Goal: Task Accomplishment & Management: Complete application form

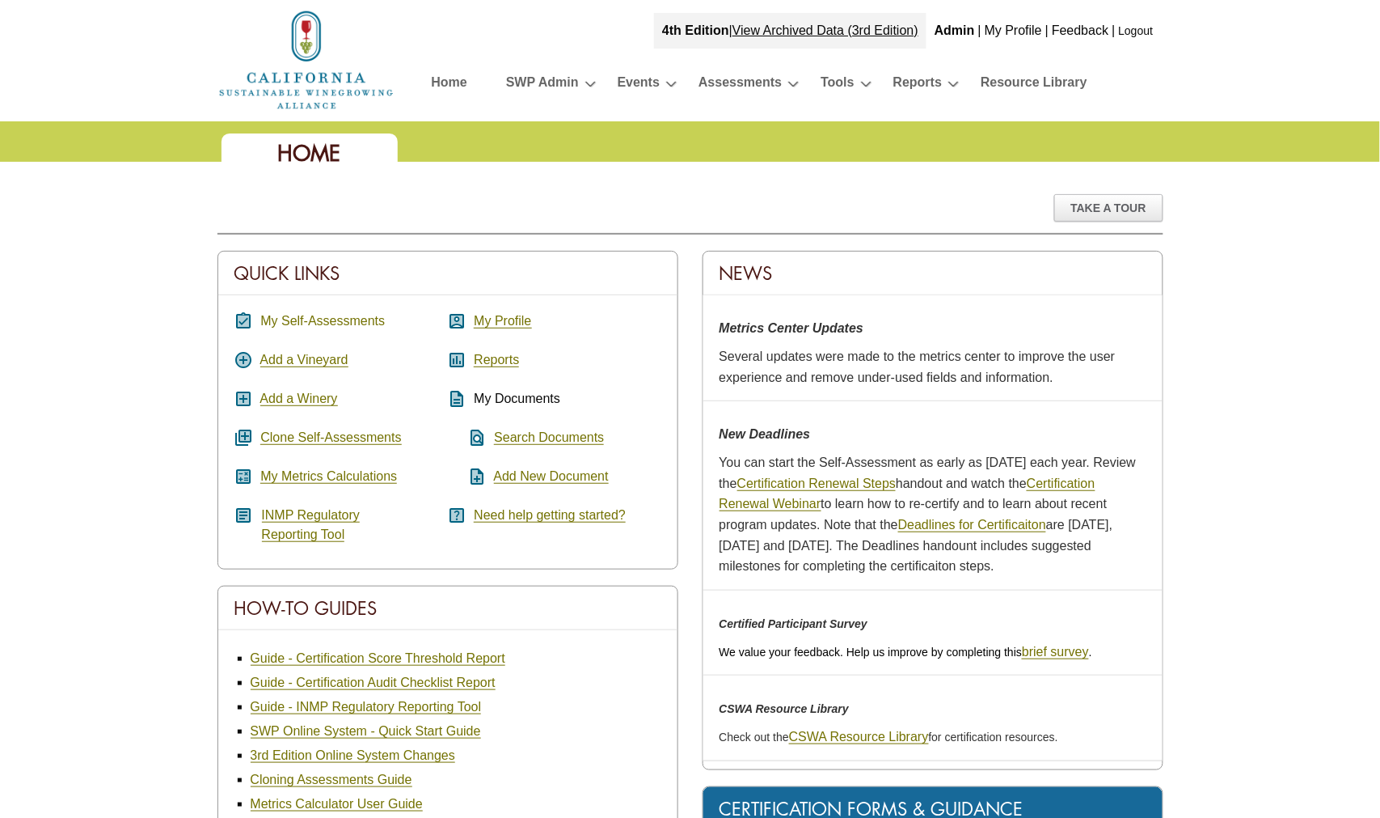
click at [303, 319] on link "My Self-Assessments" at bounding box center [322, 321] width 125 height 15
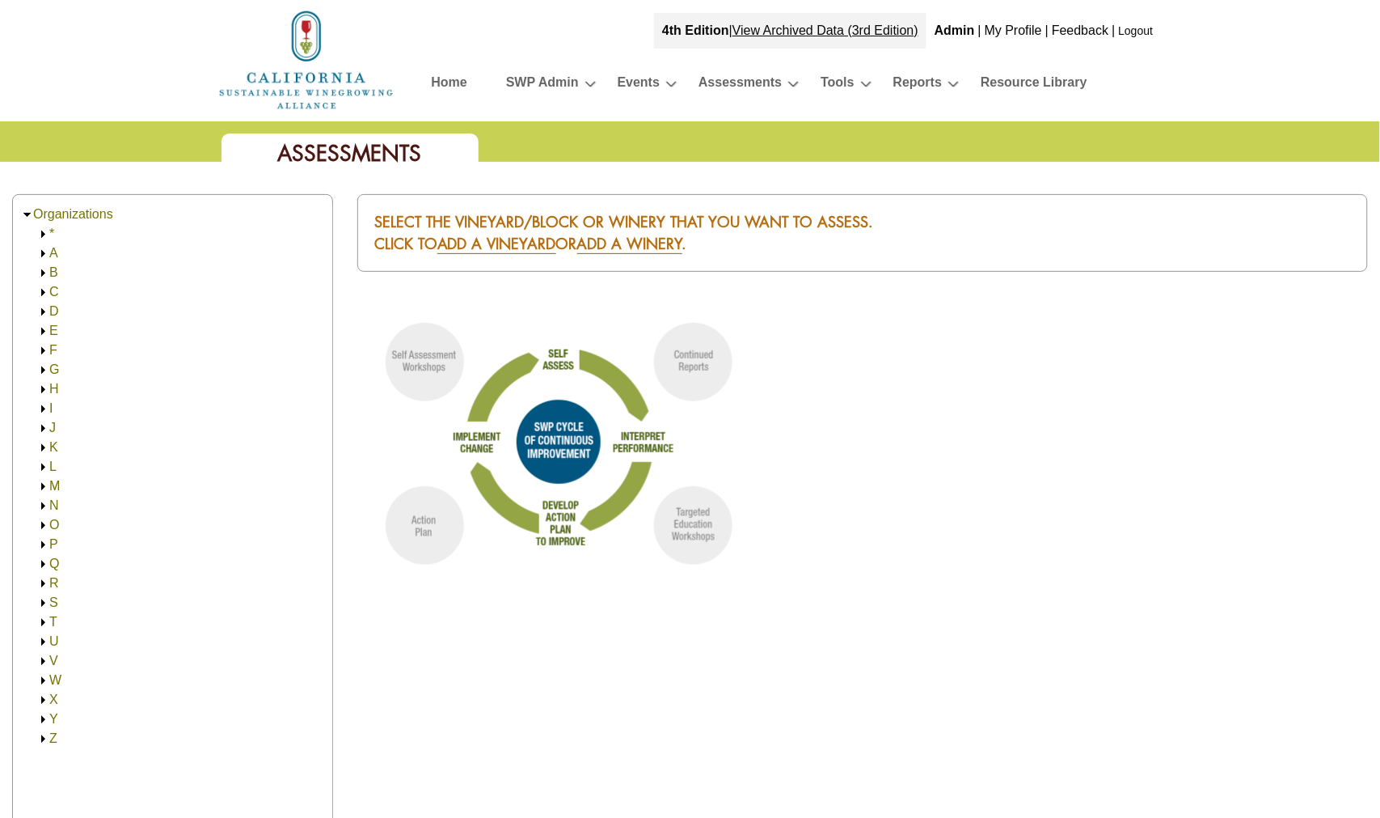
click at [54, 251] on link "A" at bounding box center [53, 253] width 9 height 14
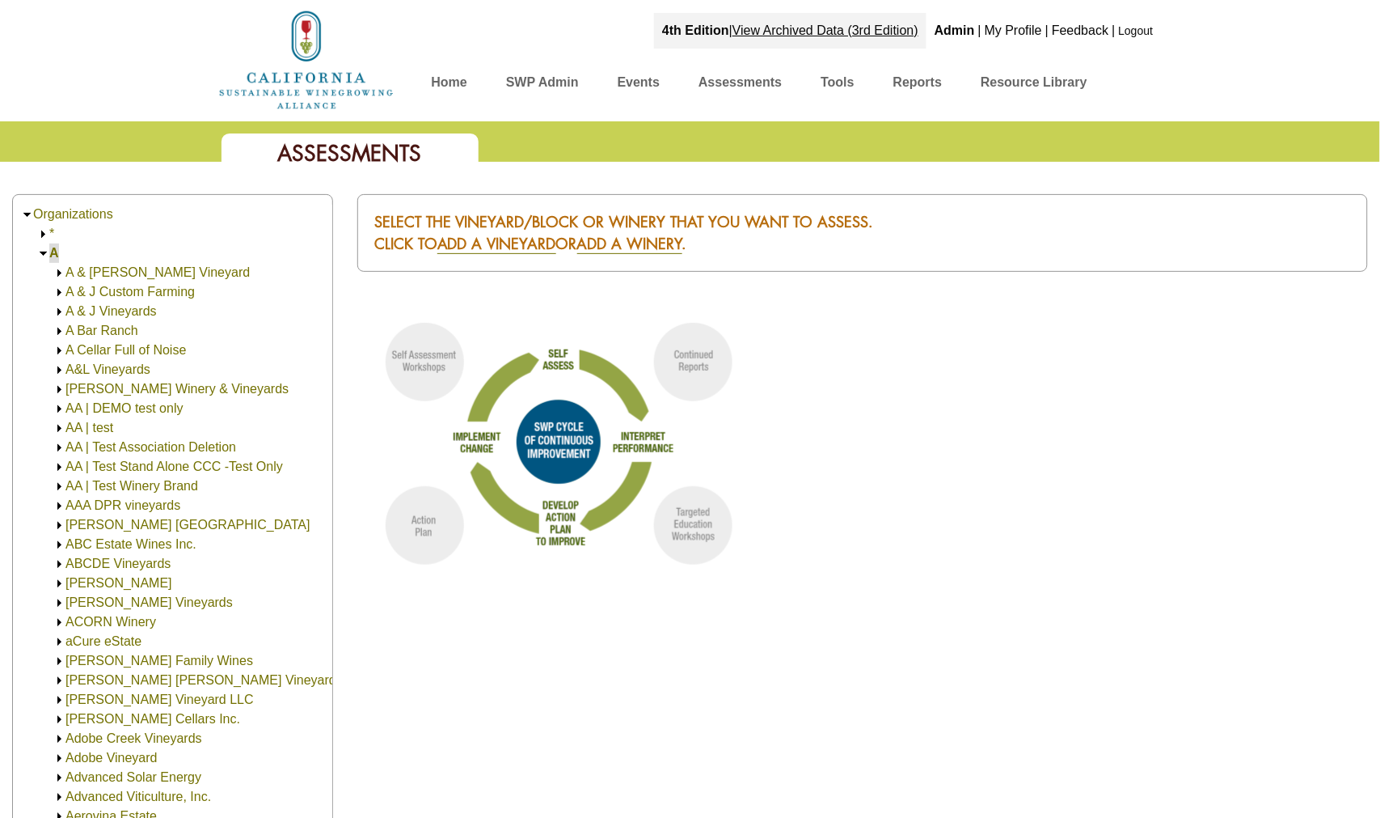
scroll to position [40, 0]
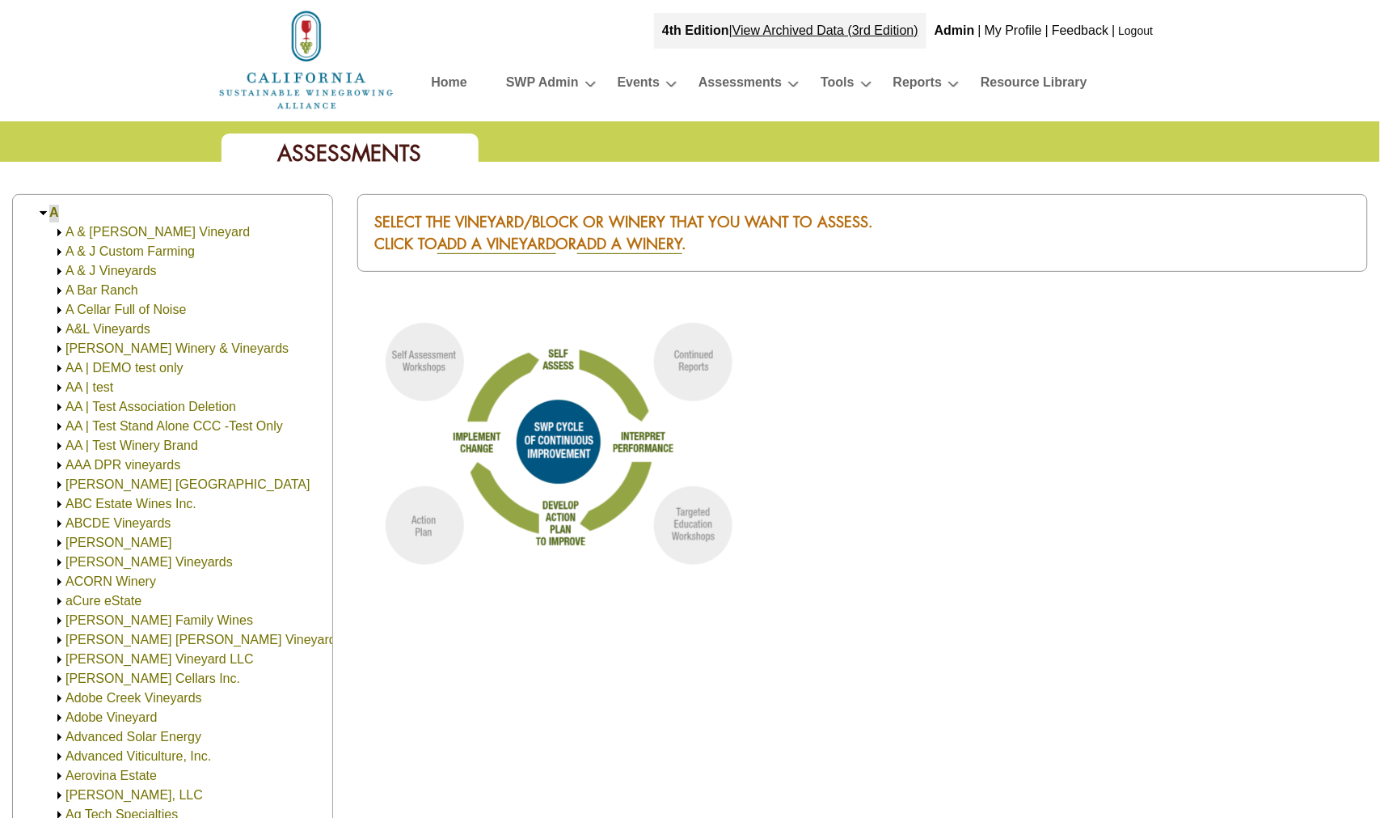
click at [108, 235] on link "A & [PERSON_NAME] Vineyard" at bounding box center [157, 232] width 184 height 14
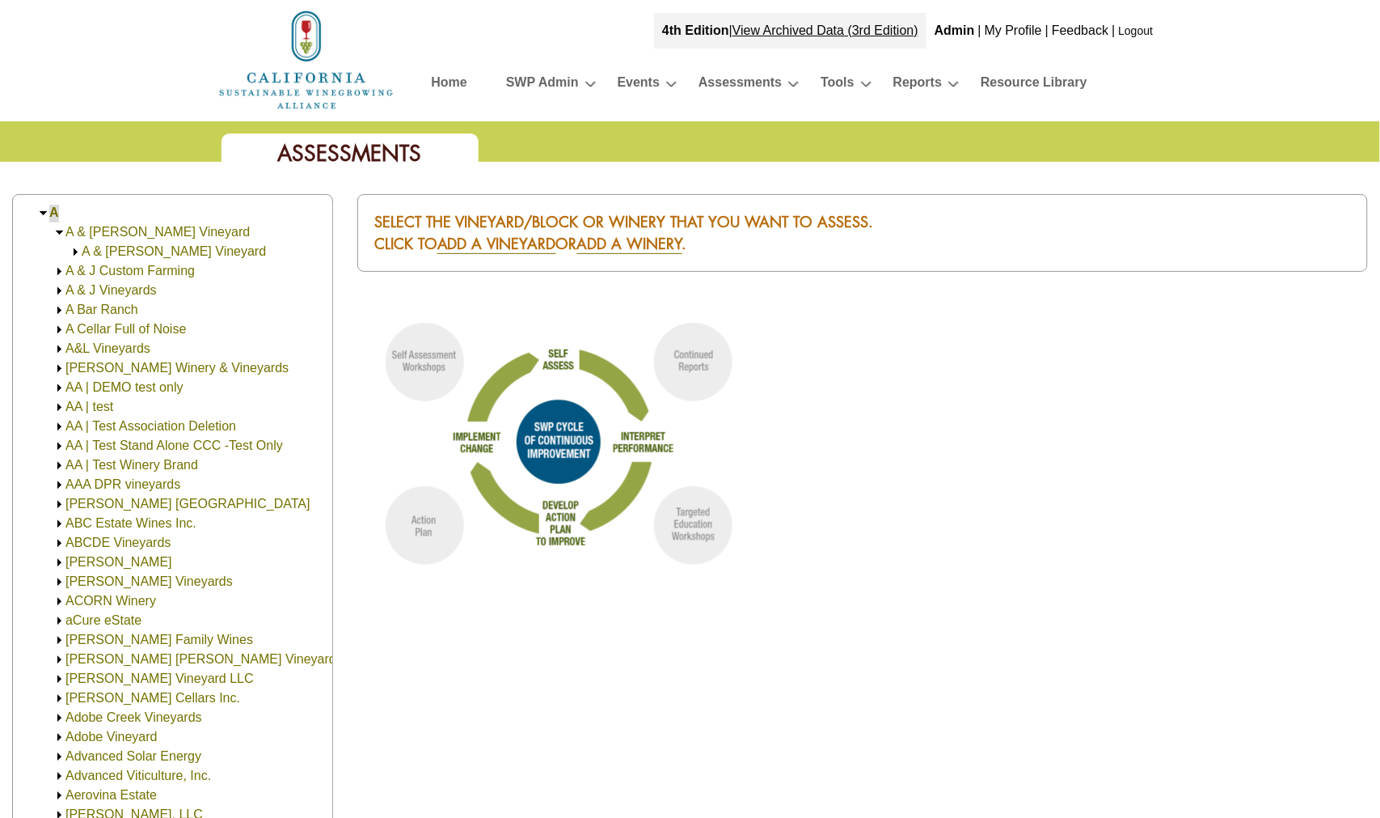
click at [118, 252] on link "A & [PERSON_NAME] Vineyard" at bounding box center [174, 251] width 184 height 14
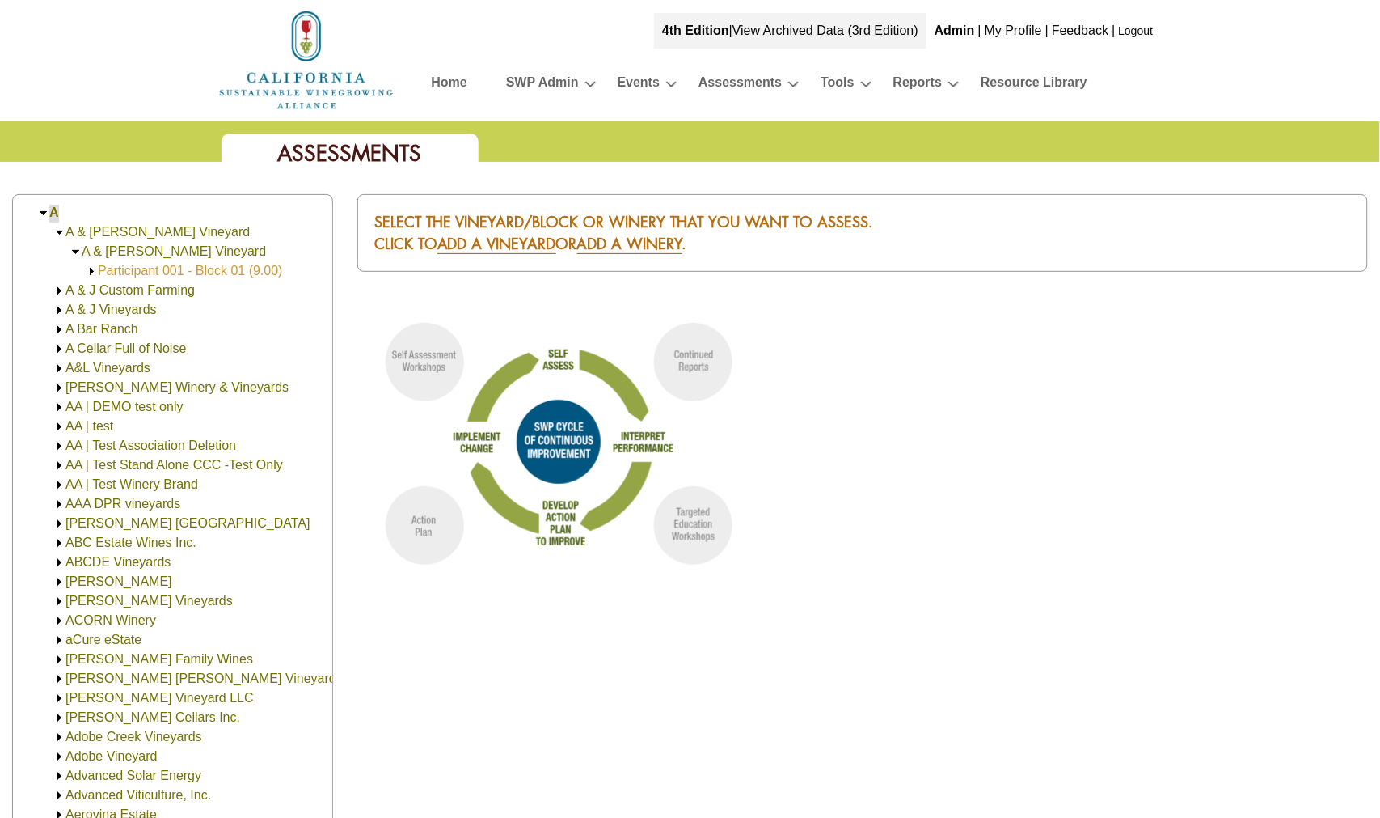
click at [240, 271] on link "Participant 001 - Block 01 (9.00)" at bounding box center [190, 271] width 185 height 14
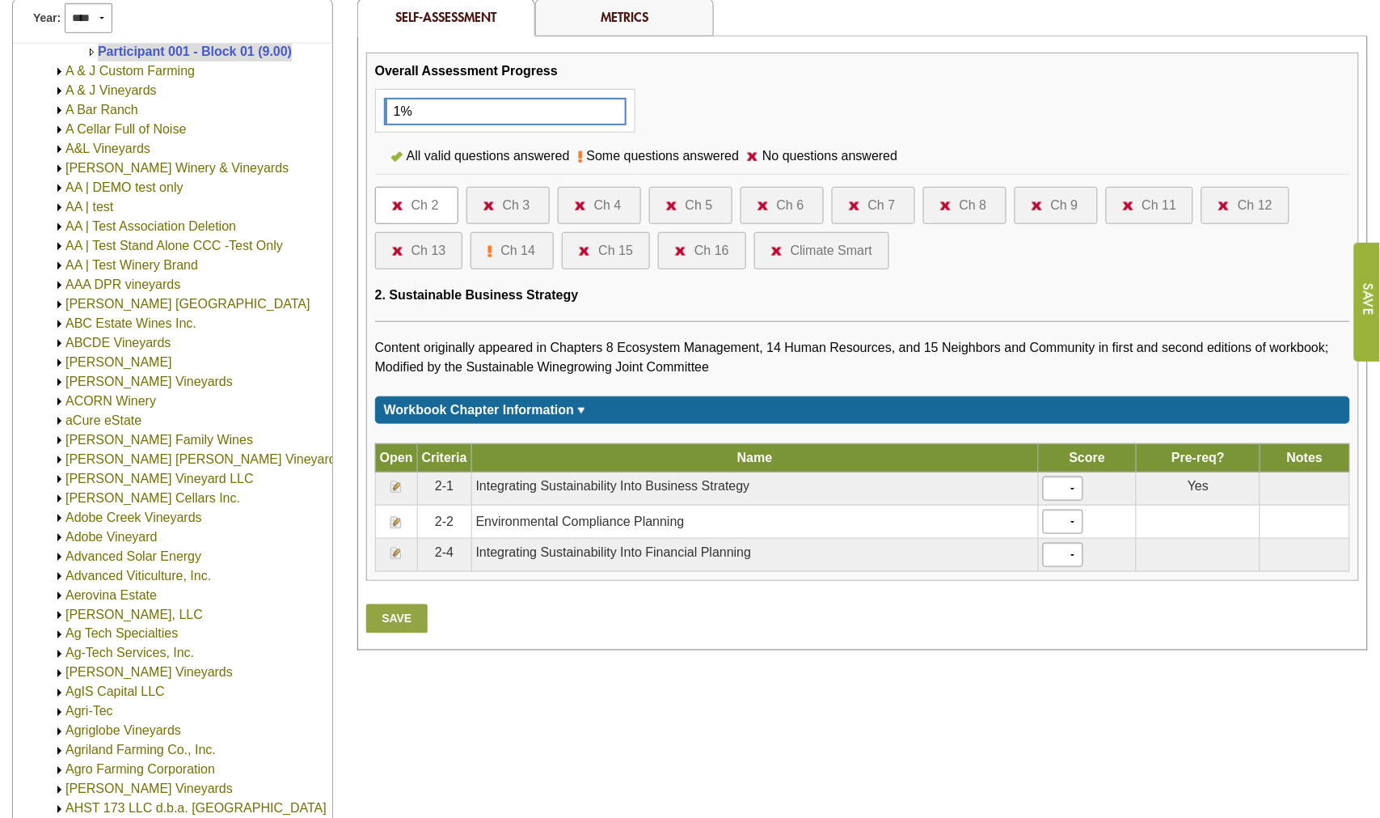
scroll to position [269, 0]
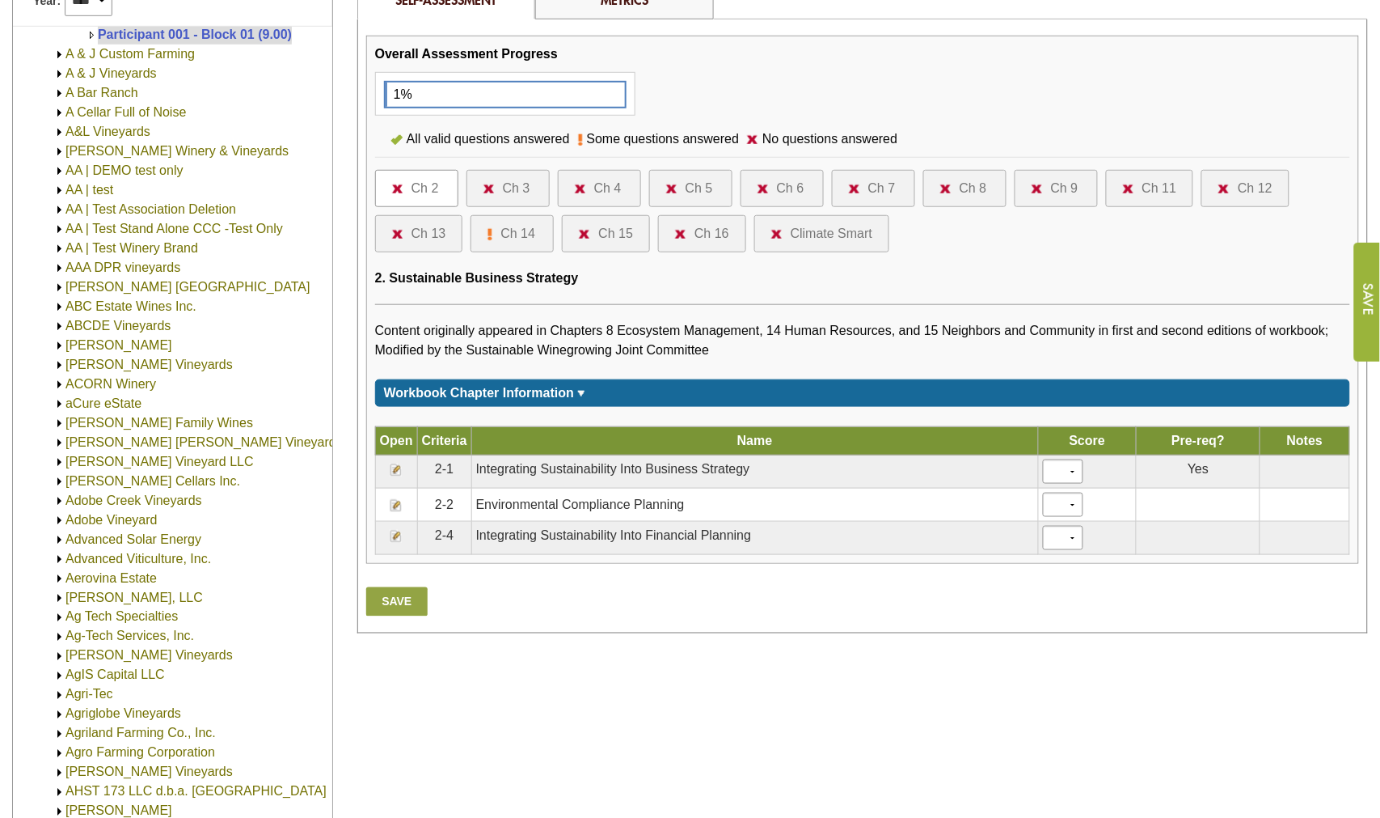
click at [396, 495] on td at bounding box center [396, 504] width 42 height 33
click at [404, 506] on td at bounding box center [396, 504] width 42 height 33
click at [398, 506] on img at bounding box center [396, 505] width 13 height 13
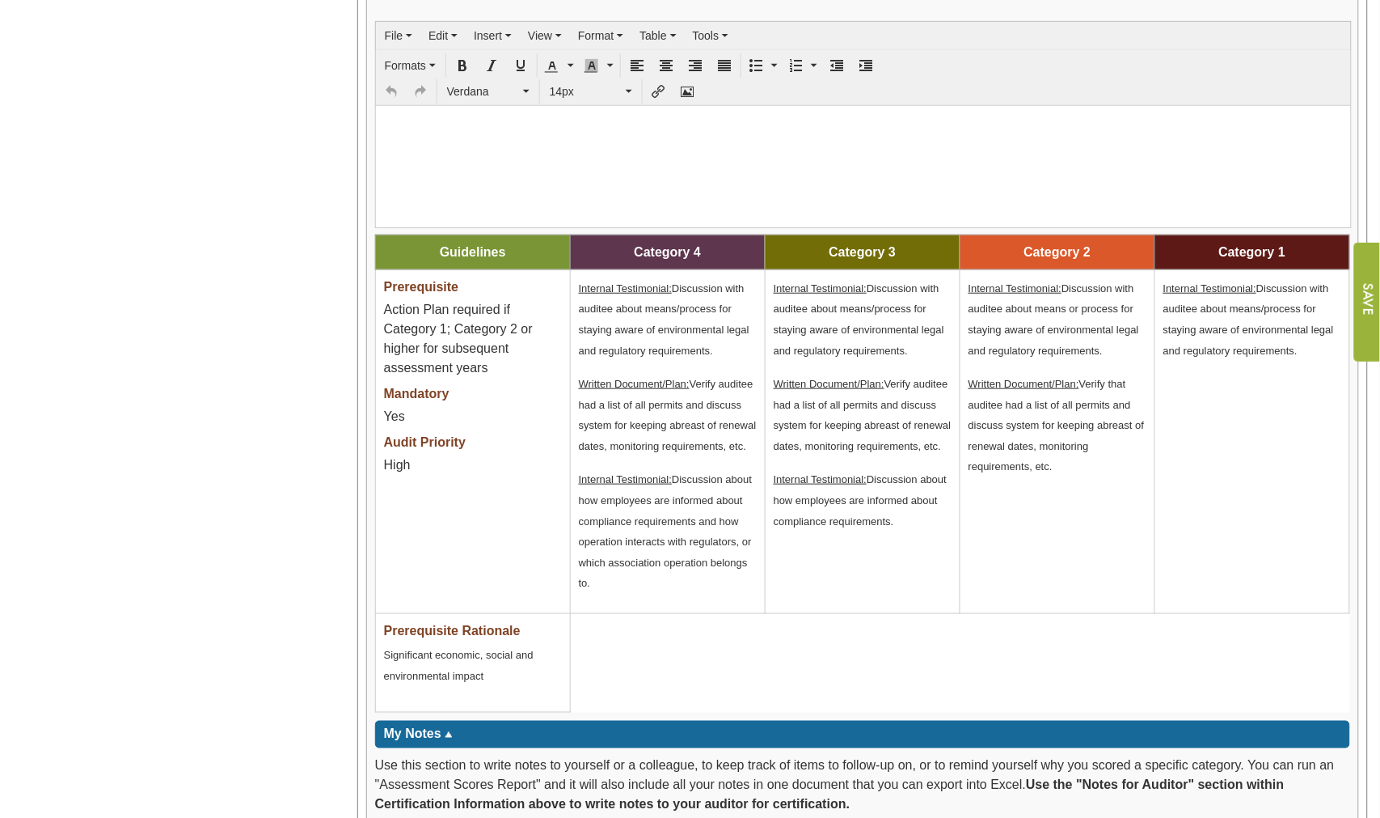
scroll to position [1976, 0]
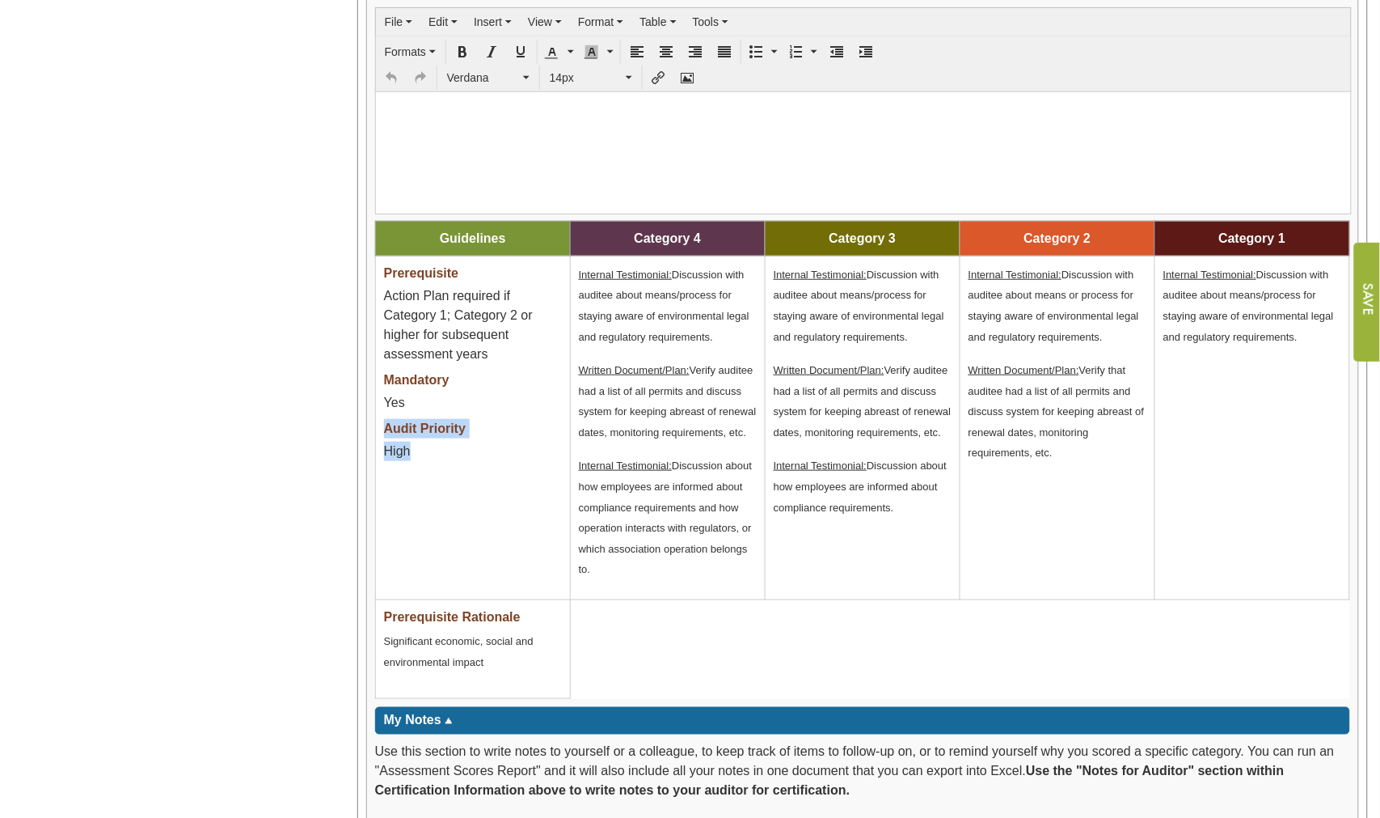
drag, startPoint x: 362, startPoint y: 441, endPoint x: 378, endPoint y: 435, distance: 16.4
click at [378, 435] on td "Prerequisite Action Plan required if Category 1; Category 2 or higher for subse…" at bounding box center [472, 428] width 195 height 344
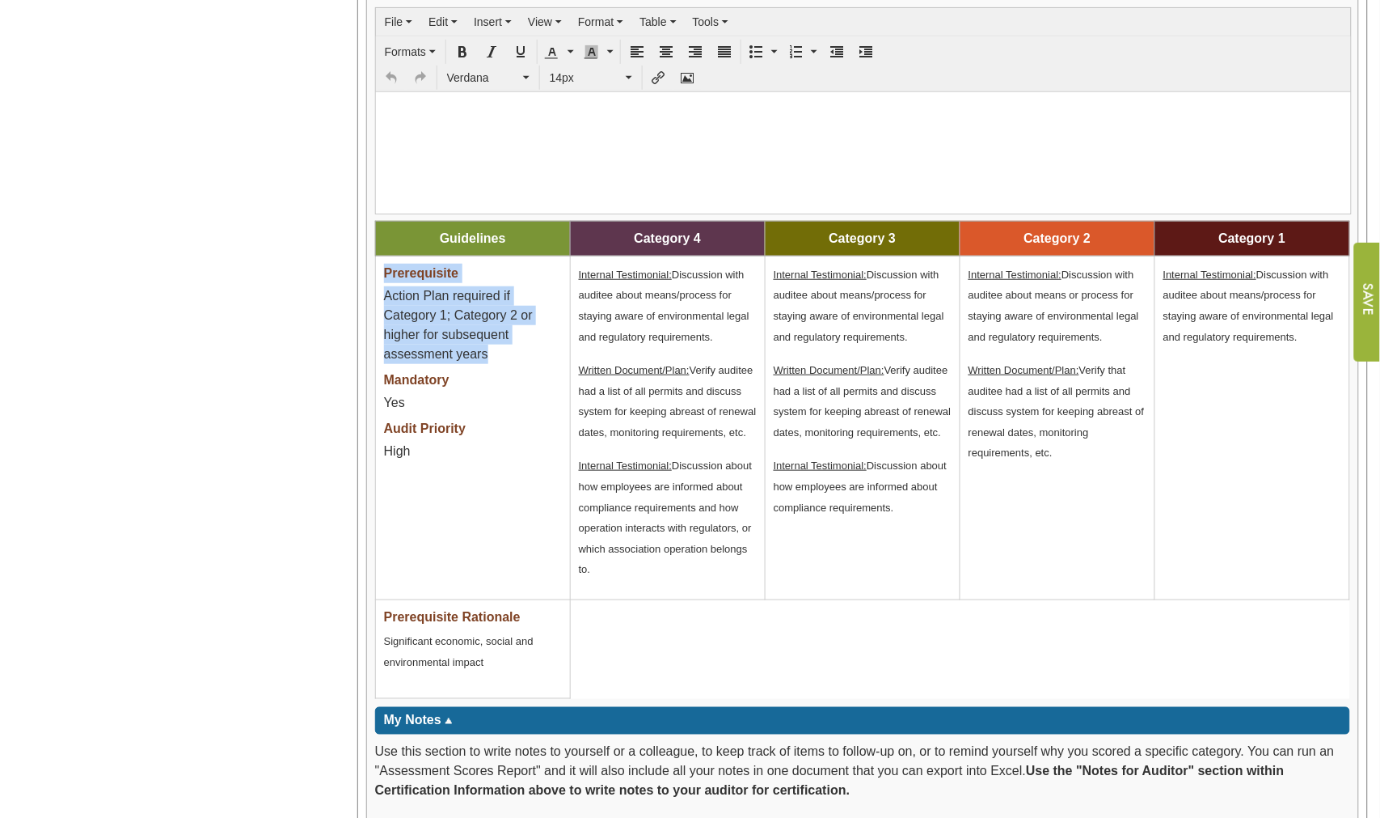
drag, startPoint x: 504, startPoint y: 357, endPoint x: 380, endPoint y: 281, distance: 145.2
click at [380, 281] on td "Prerequisite Action Plan required if Category 1; Category 2 or higher for subse…" at bounding box center [472, 428] width 195 height 344
click at [438, 458] on div "High" at bounding box center [473, 455] width 178 height 26
click at [397, 451] on span "High" at bounding box center [397, 451] width 27 height 14
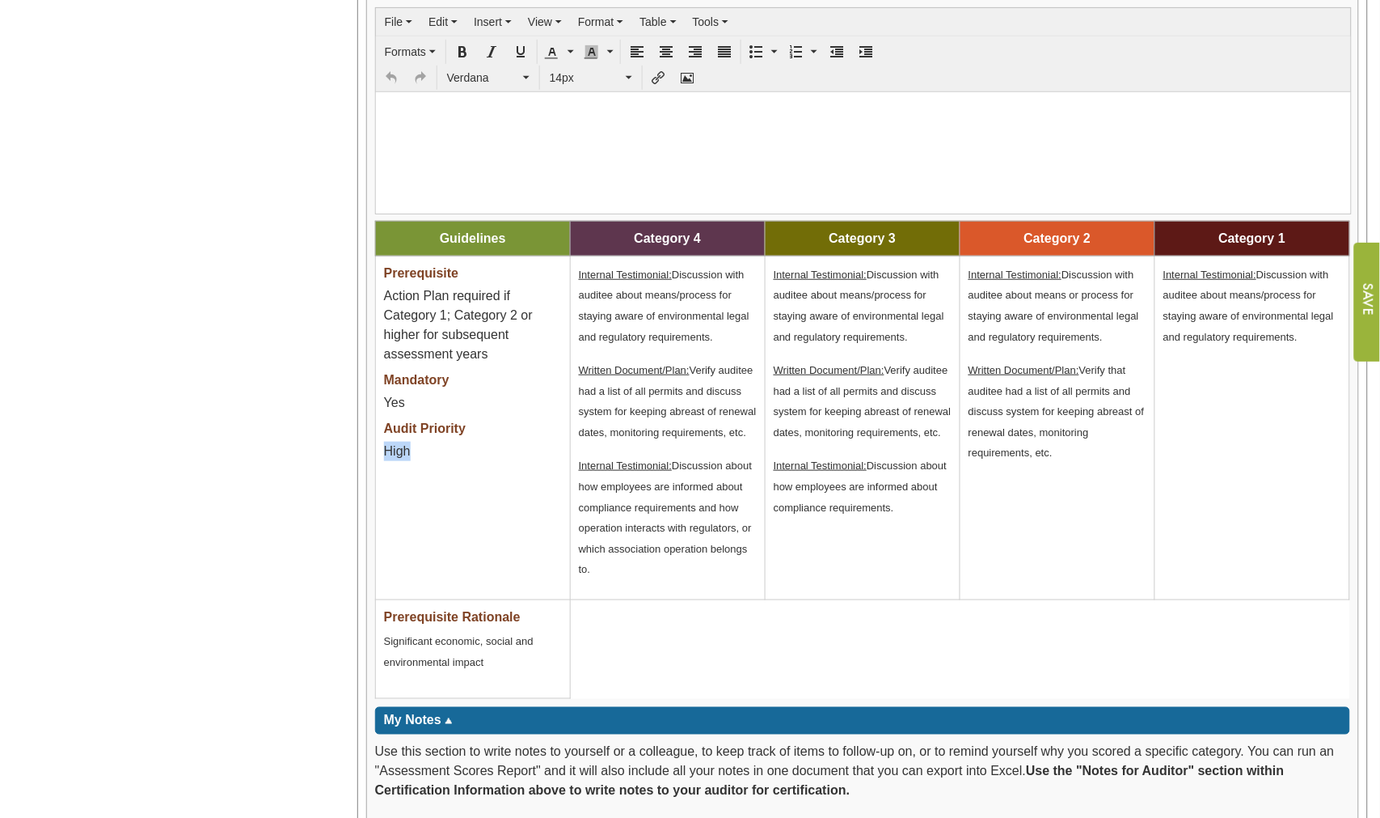
click at [494, 503] on td "Prerequisite Action Plan required if Category 1; Category 2 or higher for subse…" at bounding box center [472, 428] width 195 height 344
click at [399, 461] on div "High" at bounding box center [473, 455] width 178 height 26
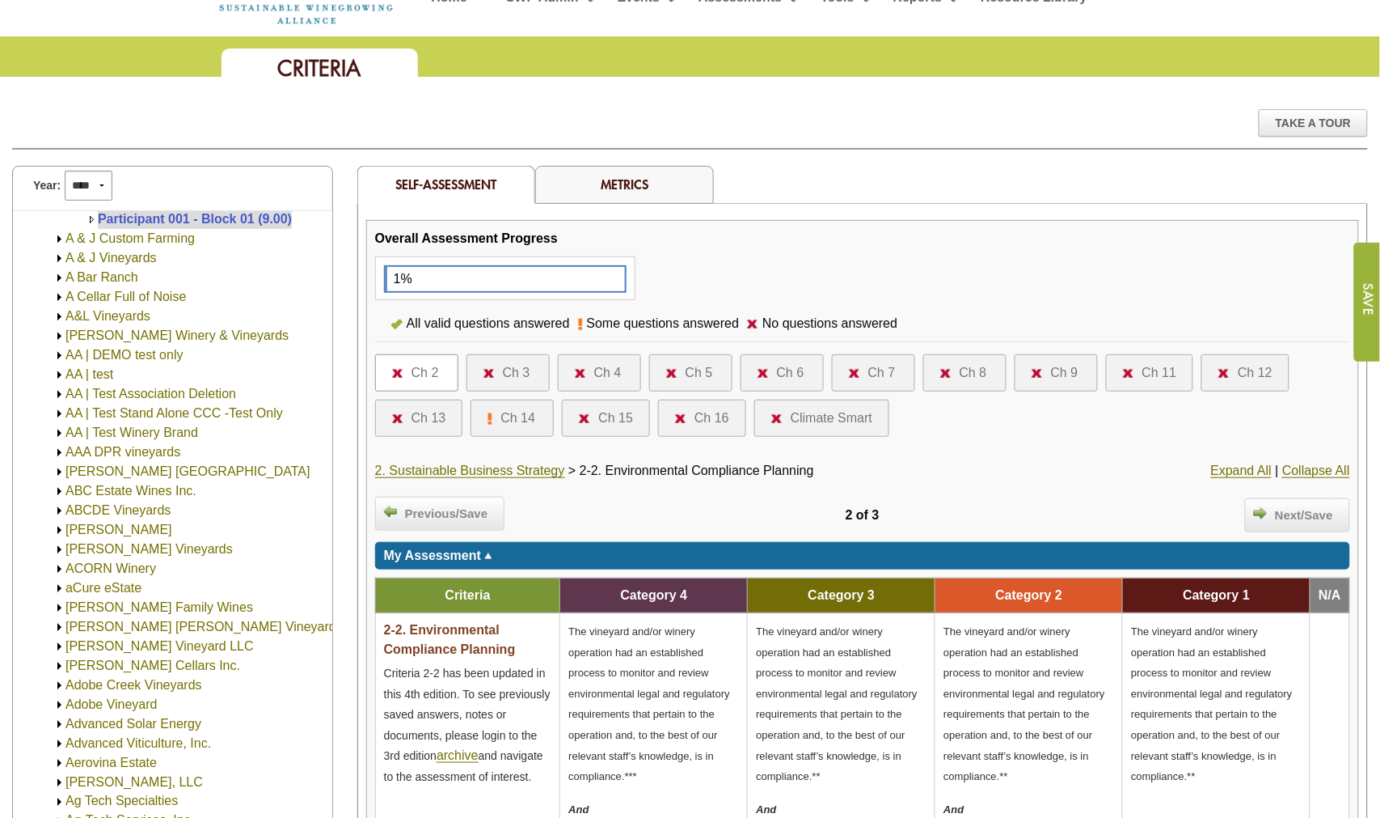
scroll to position [0, 0]
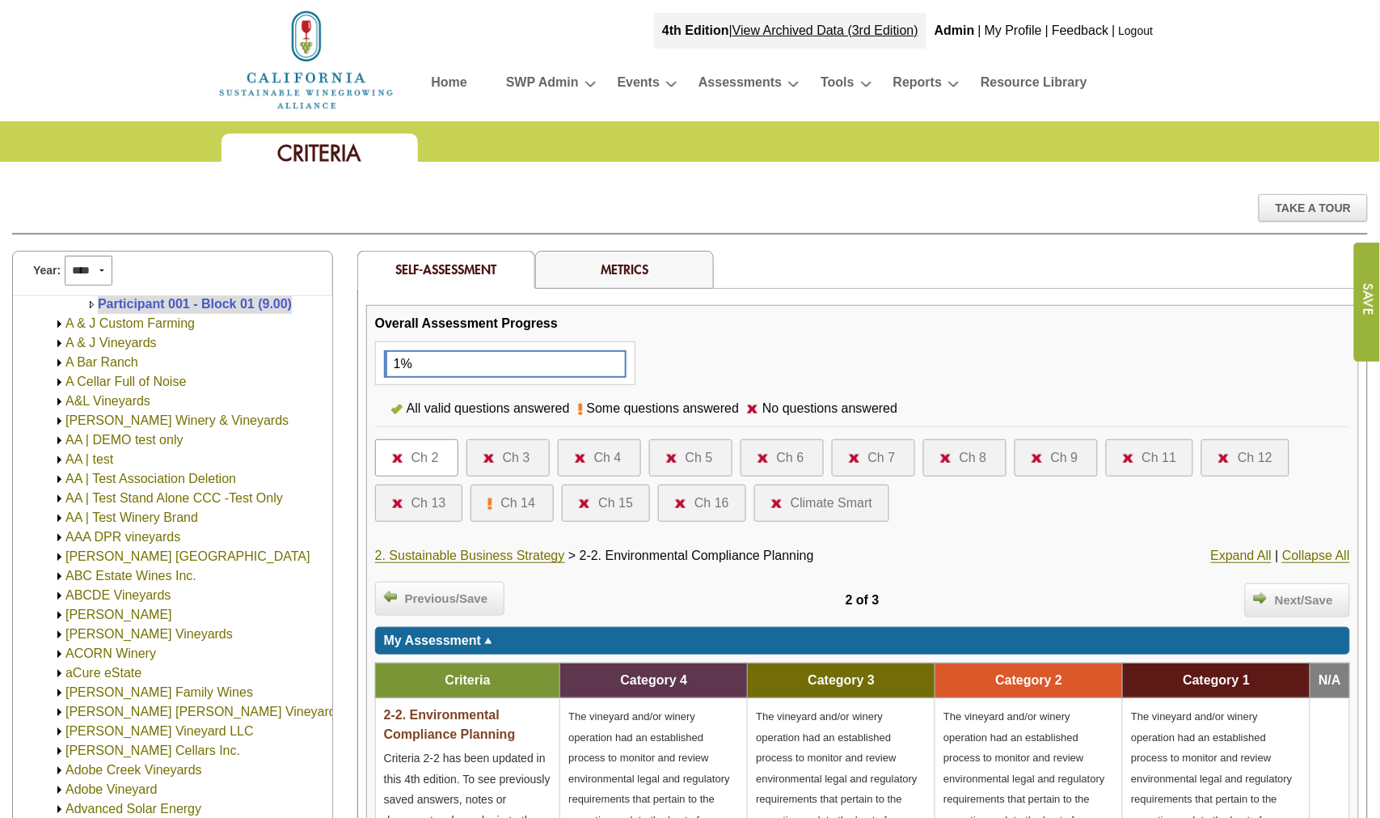
click at [691, 500] on div at bounding box center [684, 502] width 19 height 19
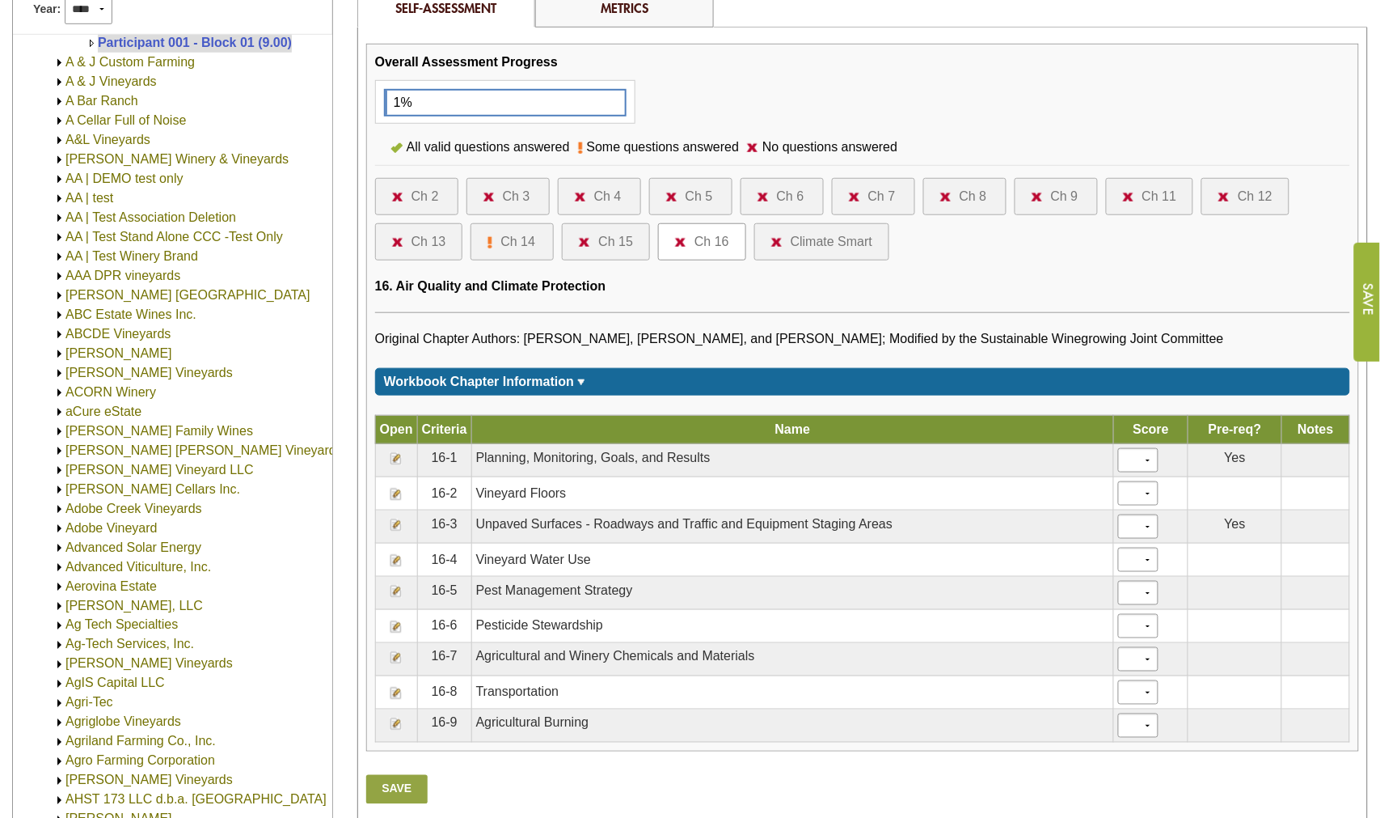
scroll to position [269, 0]
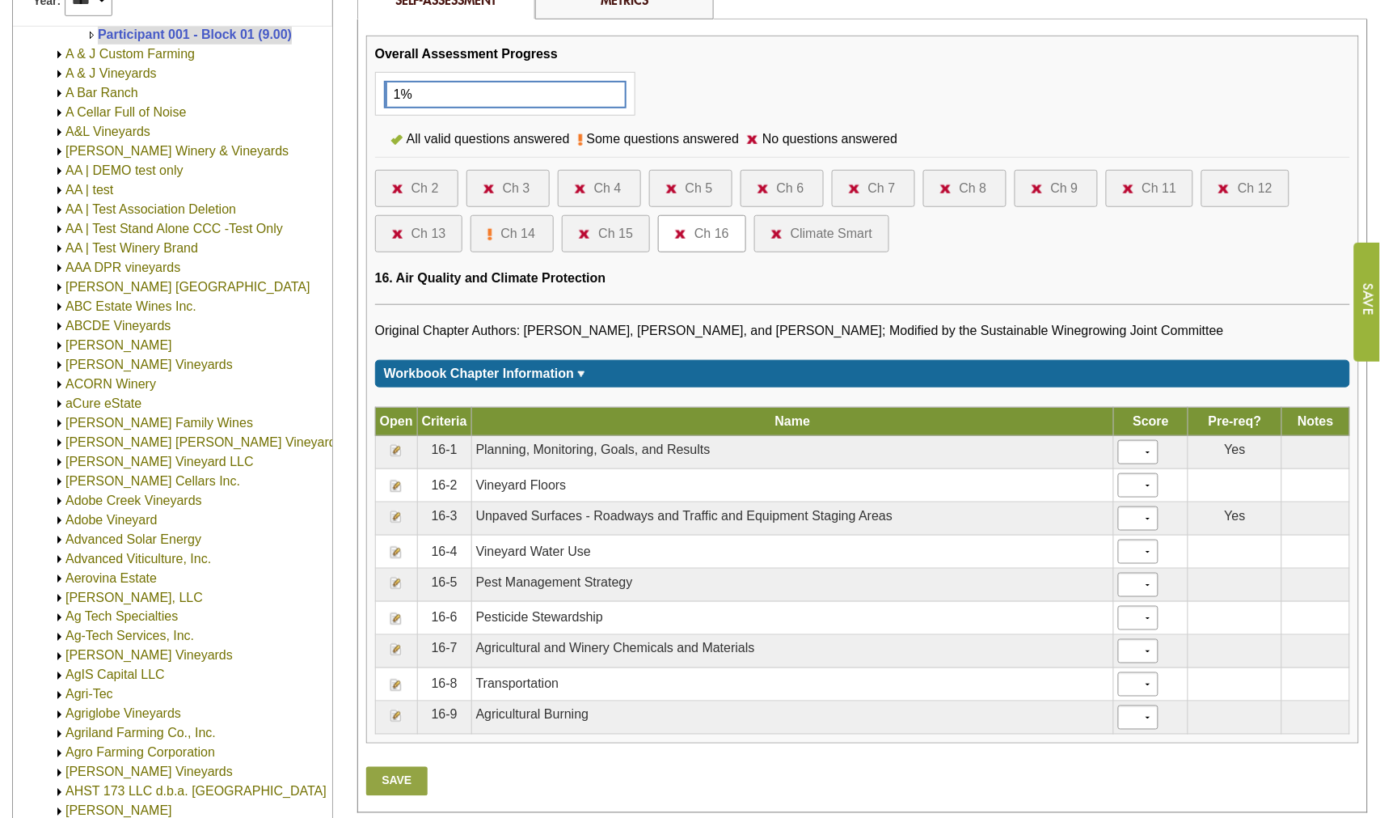
click at [396, 448] on img at bounding box center [396, 450] width 13 height 13
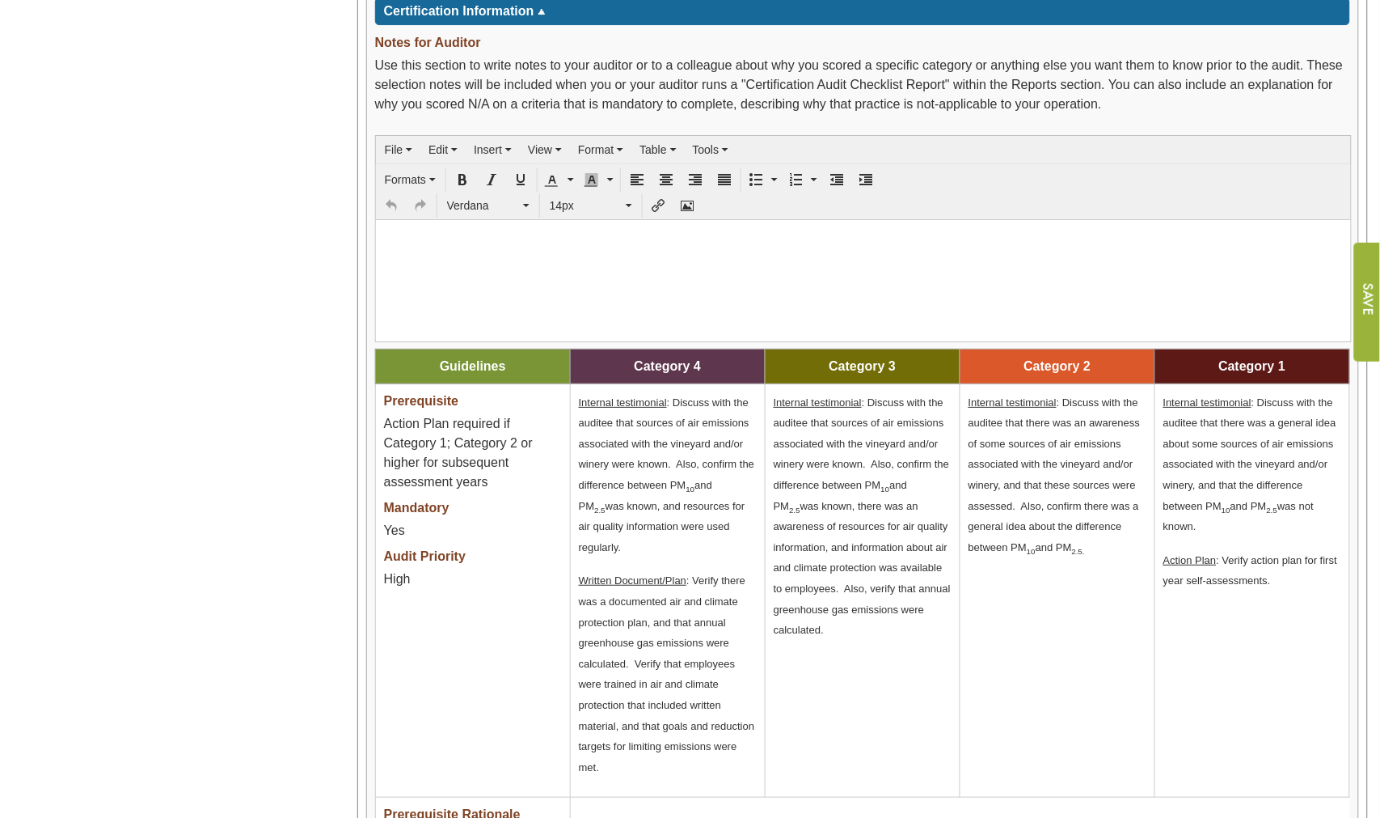
scroll to position [1797, 0]
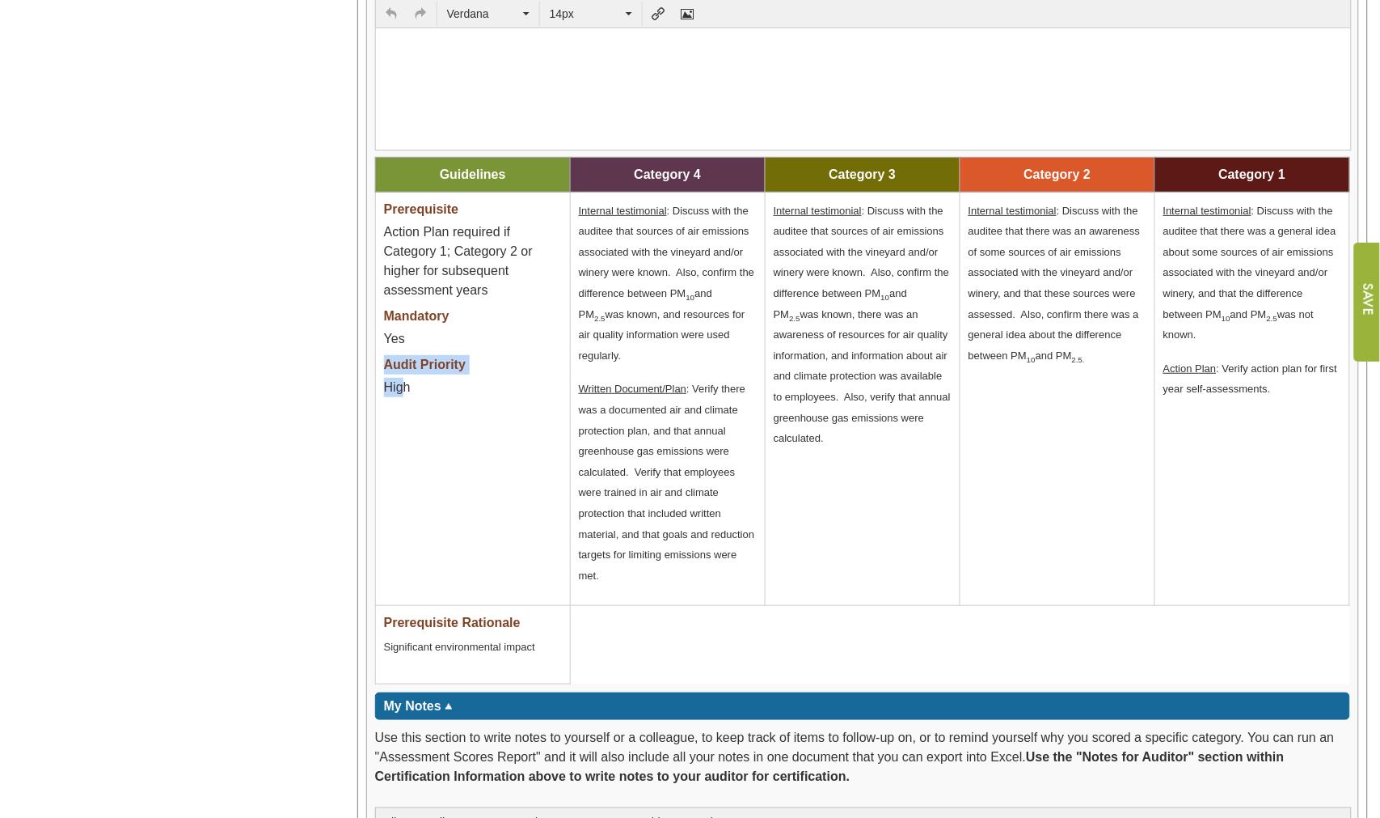
drag, startPoint x: 407, startPoint y: 387, endPoint x: 386, endPoint y: 361, distance: 32.7
click at [386, 361] on td "Prerequisite Action Plan required if Category 1; Category 2 or higher for subse…" at bounding box center [472, 399] width 195 height 414
drag, startPoint x: 501, startPoint y: 268, endPoint x: 388, endPoint y: 233, distance: 118.7
click at [388, 233] on span "Action Plan required if Category 1; Category 2 or higher for subsequent assessm…" at bounding box center [458, 261] width 149 height 72
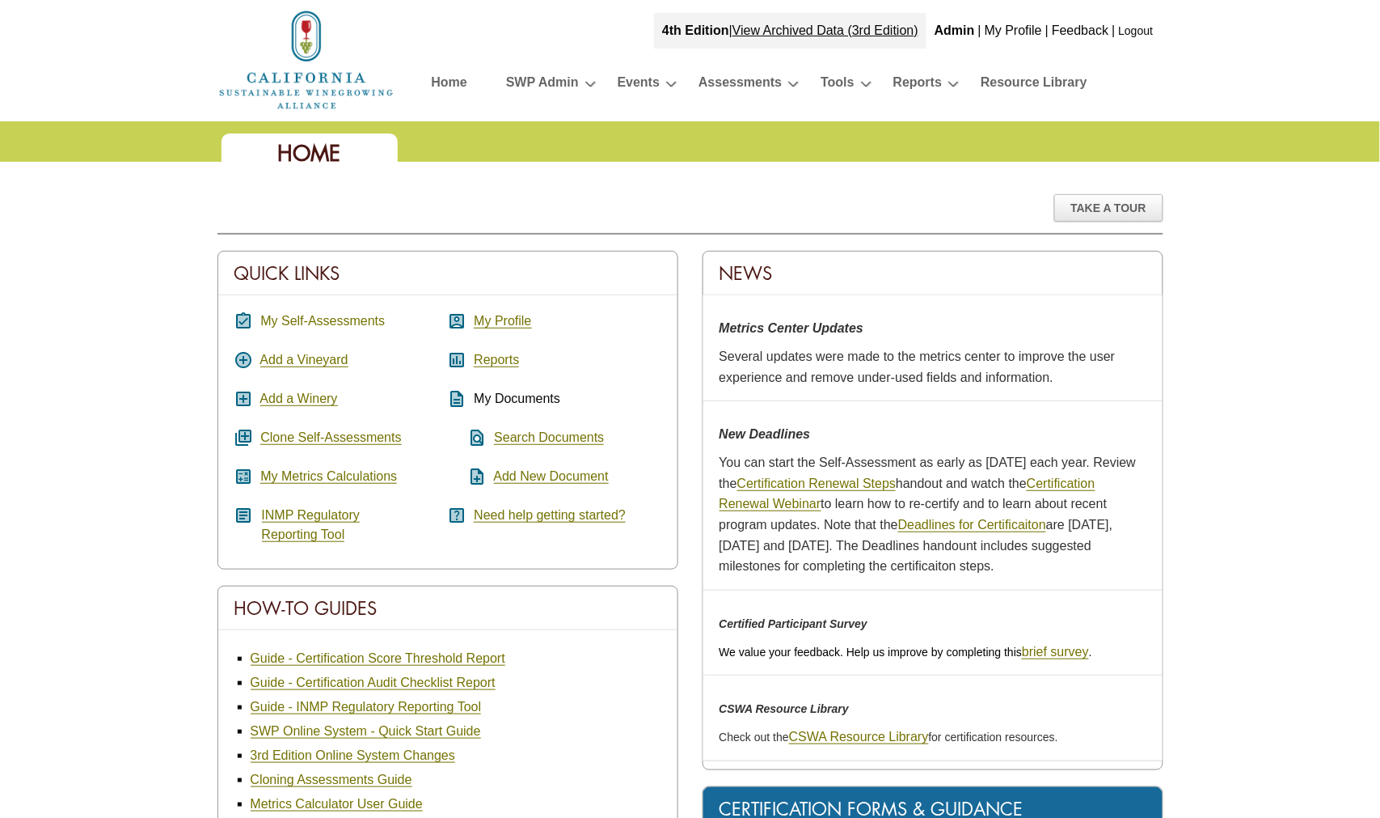
click at [318, 320] on link "My Self-Assessments" at bounding box center [322, 321] width 125 height 15
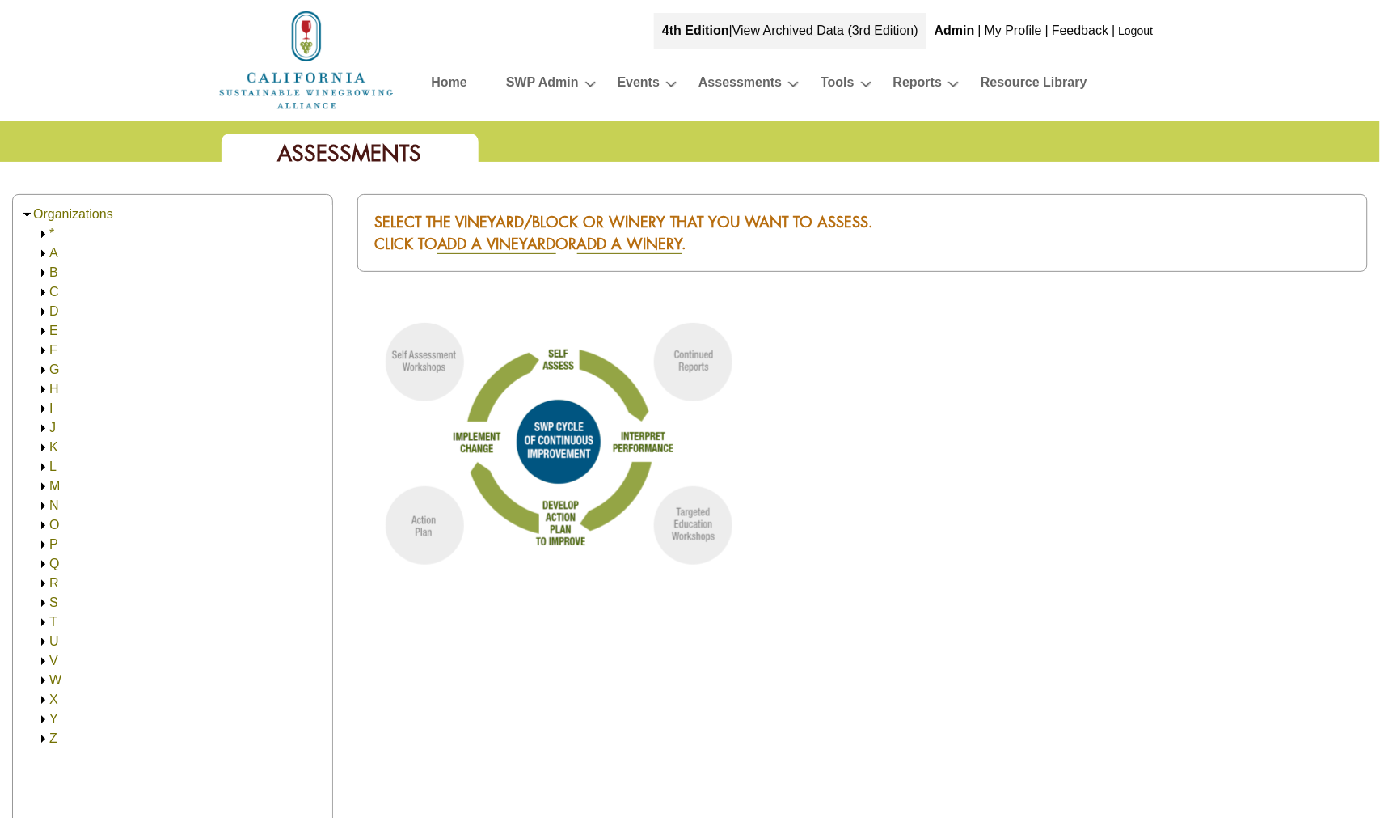
click at [57, 254] on link "A" at bounding box center [53, 253] width 9 height 14
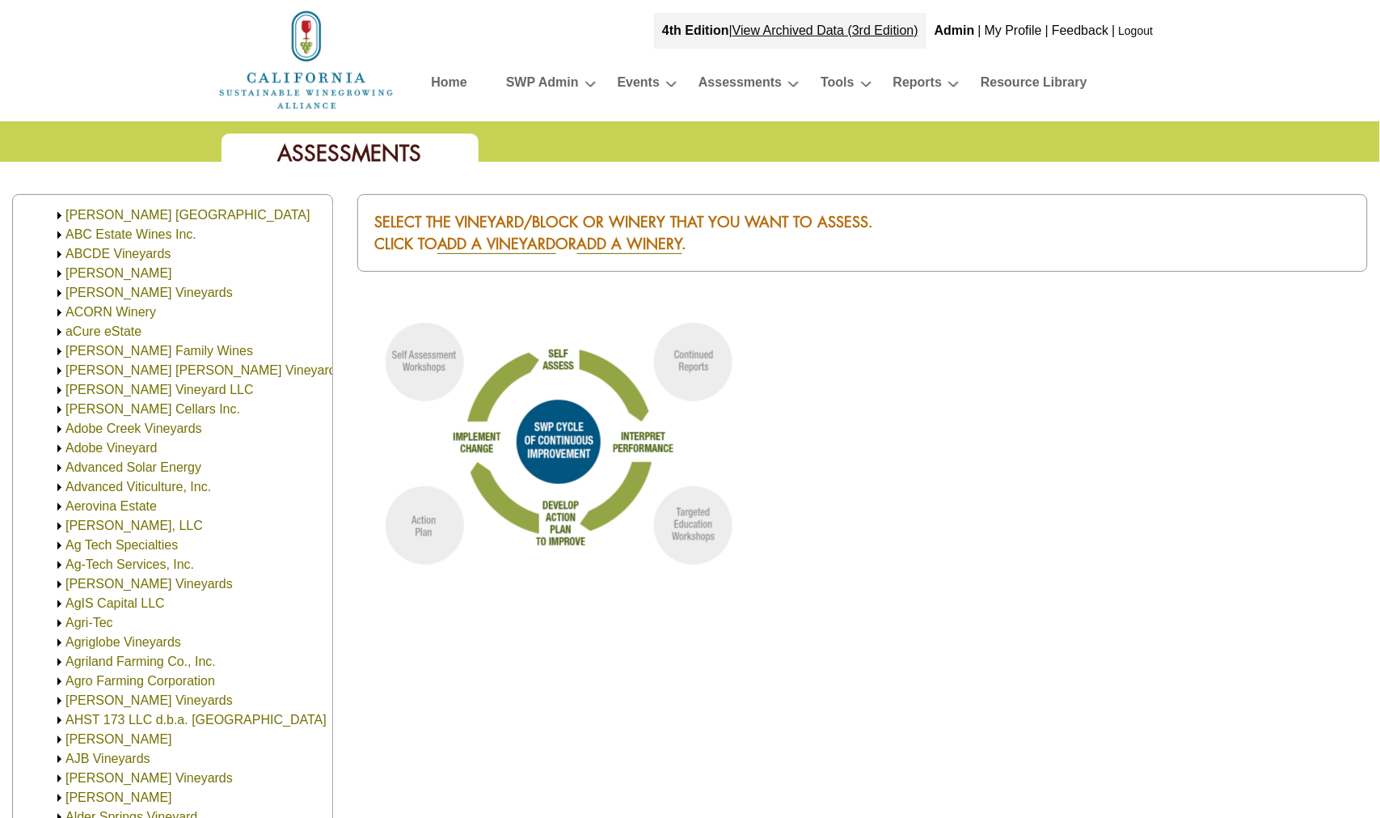
scroll to position [40, 0]
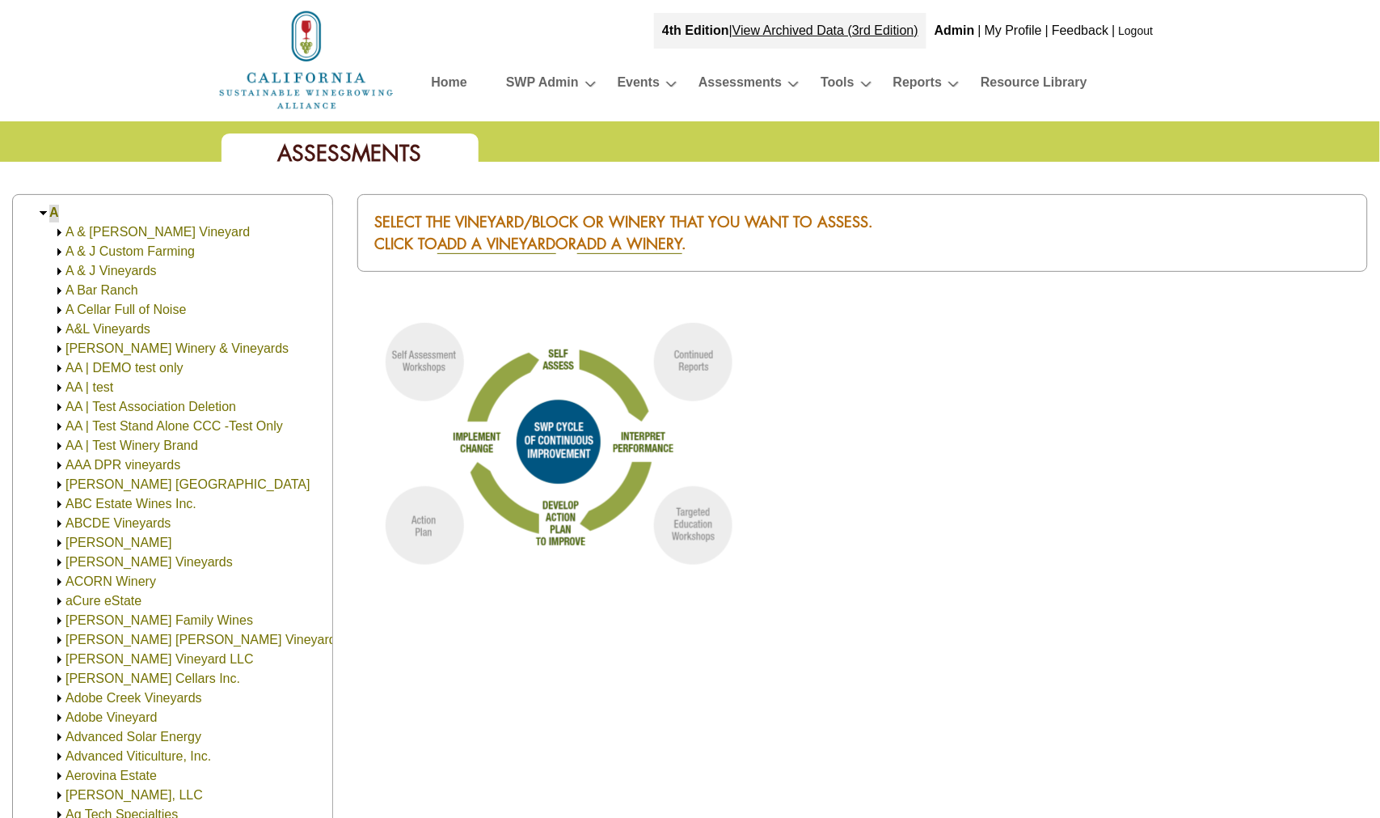
click at [122, 501] on link "ABC Estate Wines Inc." at bounding box center [130, 504] width 131 height 14
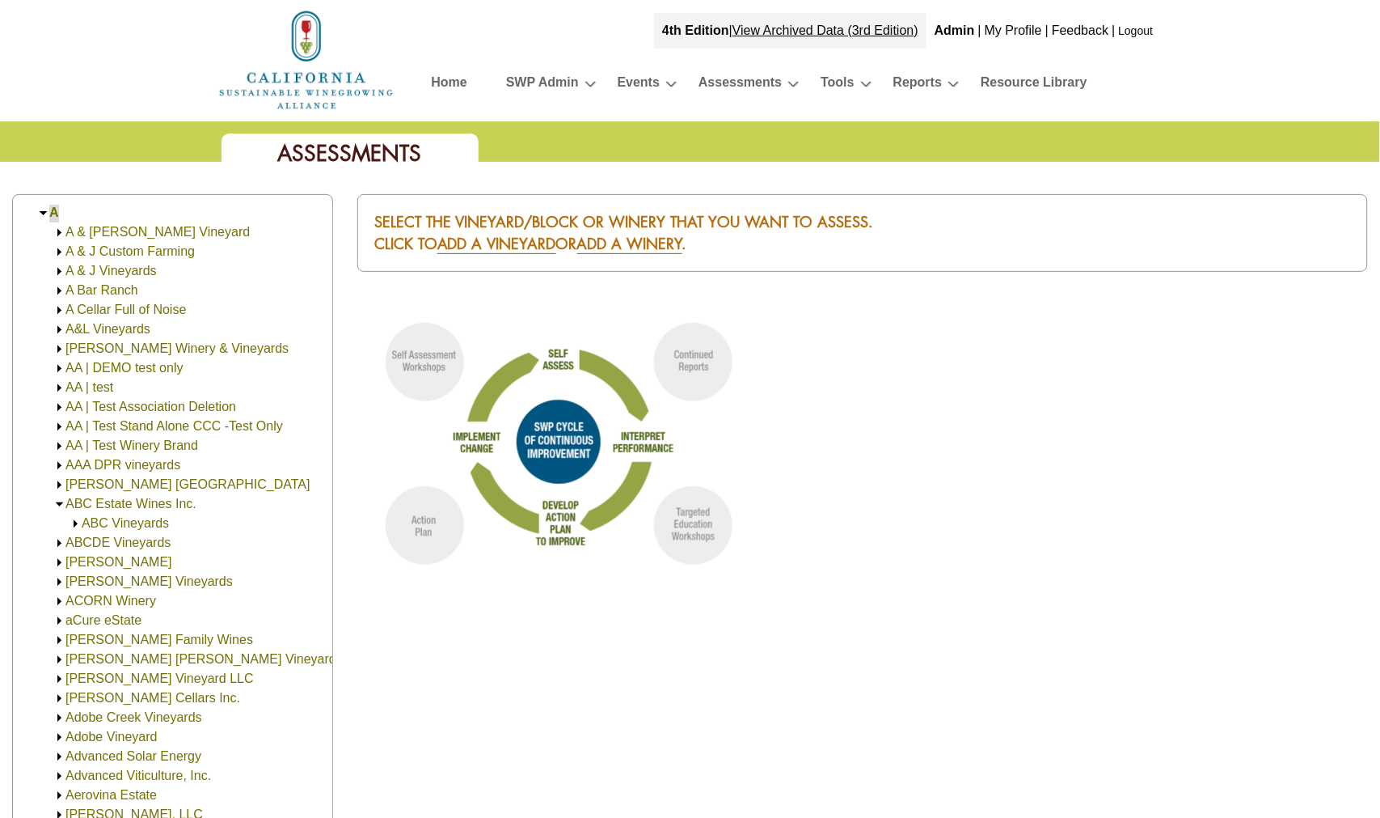
click at [132, 522] on link "ABC Vineyards" at bounding box center [125, 523] width 87 height 14
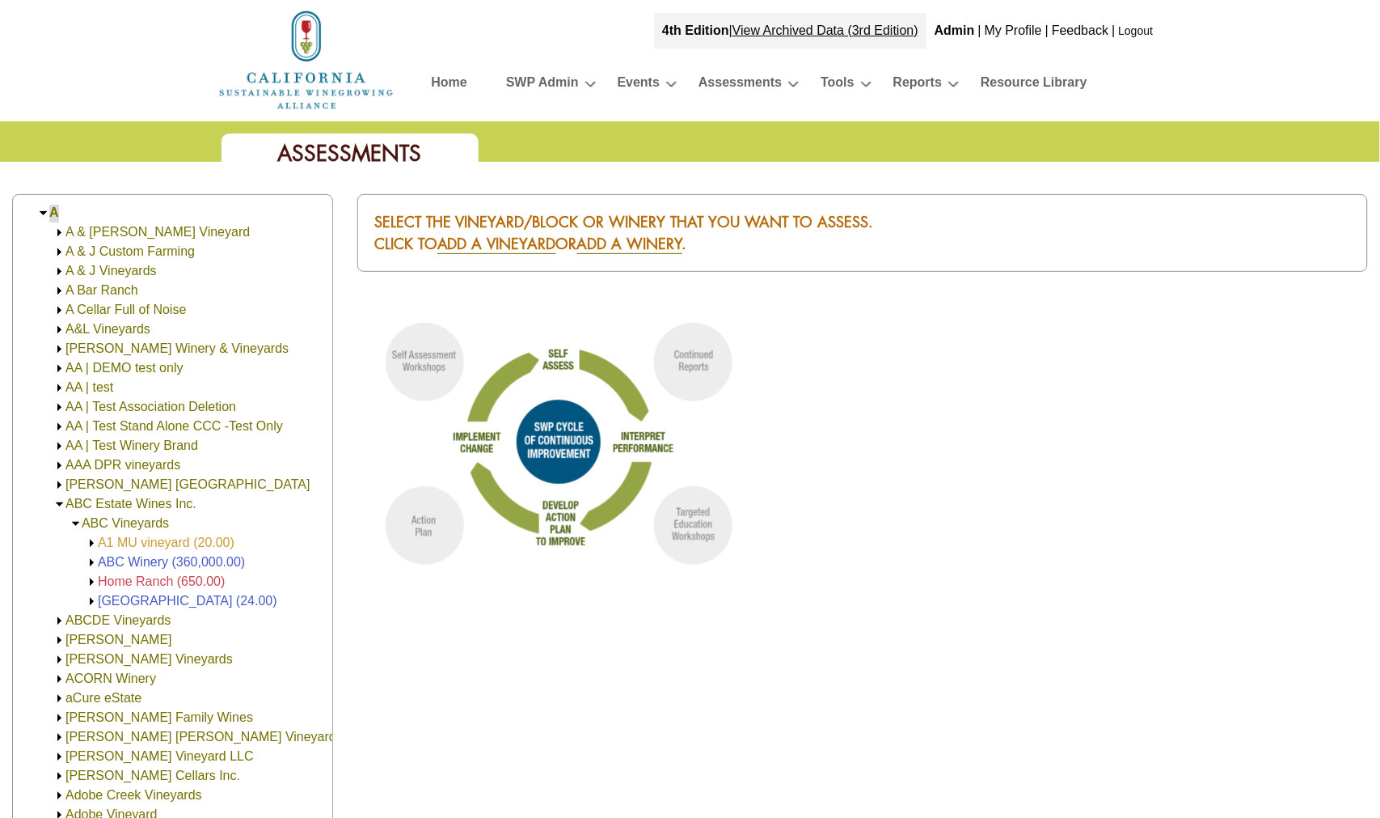
click at [142, 537] on link "A1 MU vineyard (20.00)" at bounding box center [166, 542] width 137 height 14
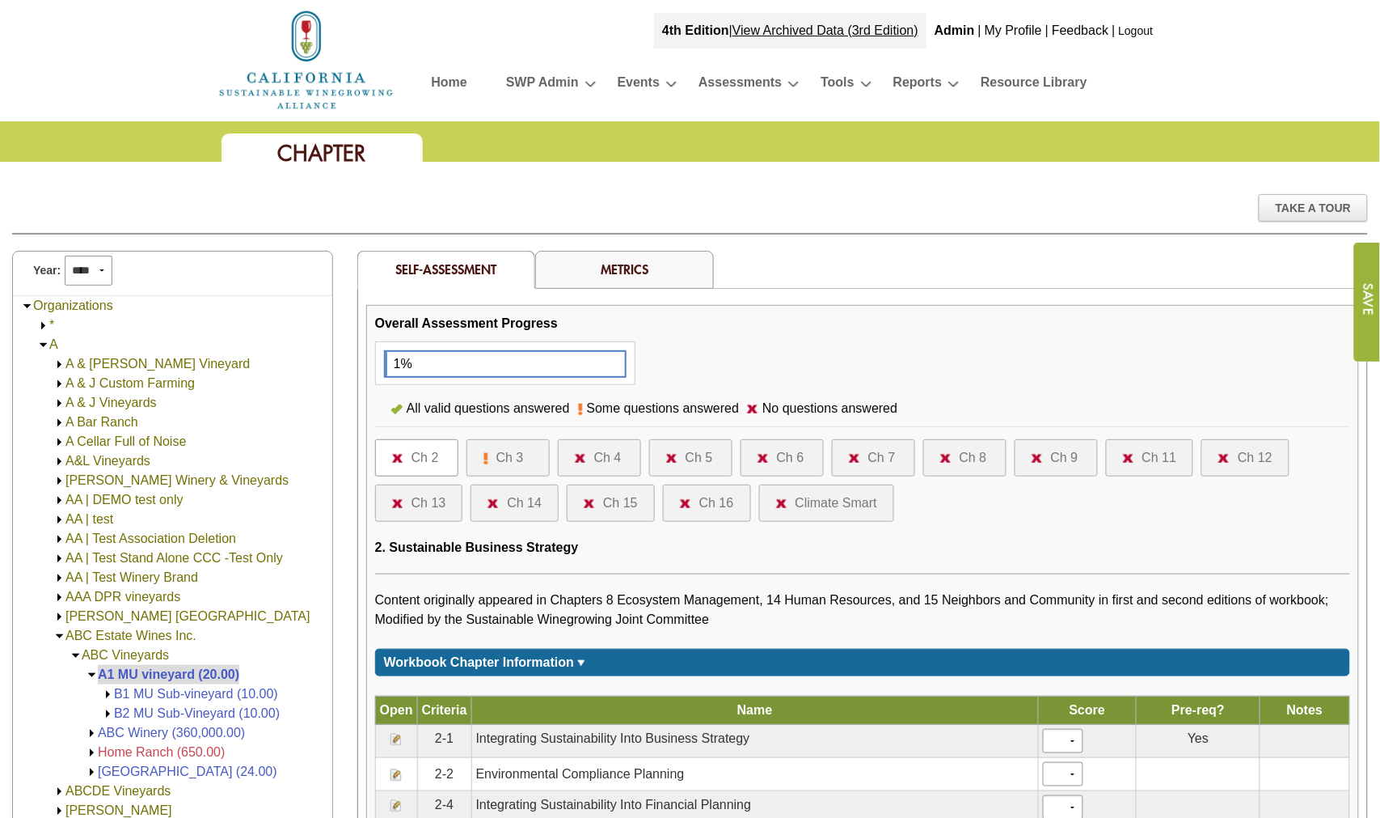
scroll to position [370, 0]
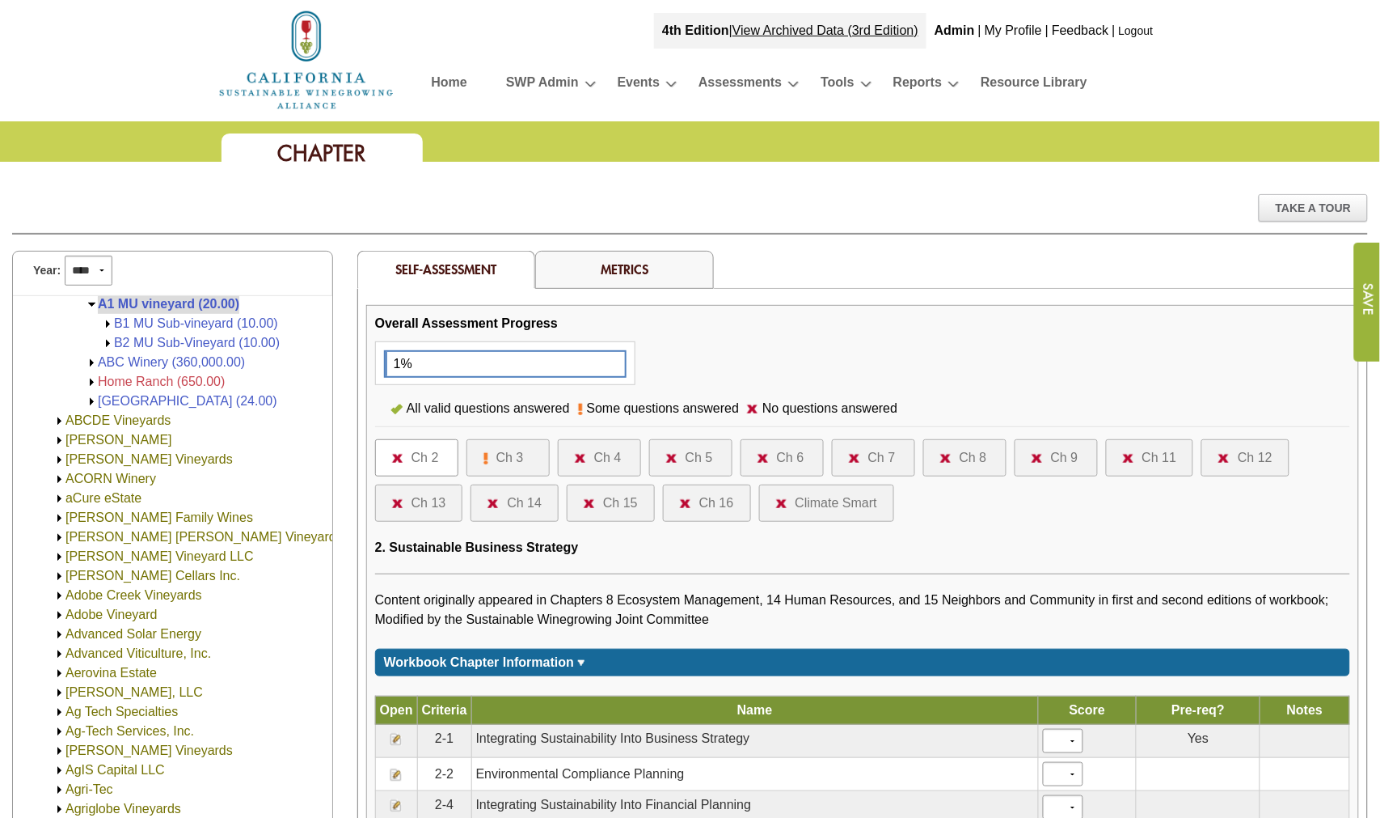
click at [588, 442] on div "Ch 4" at bounding box center [599, 457] width 83 height 37
click at [595, 457] on div "Ch 4" at bounding box center [607, 457] width 27 height 19
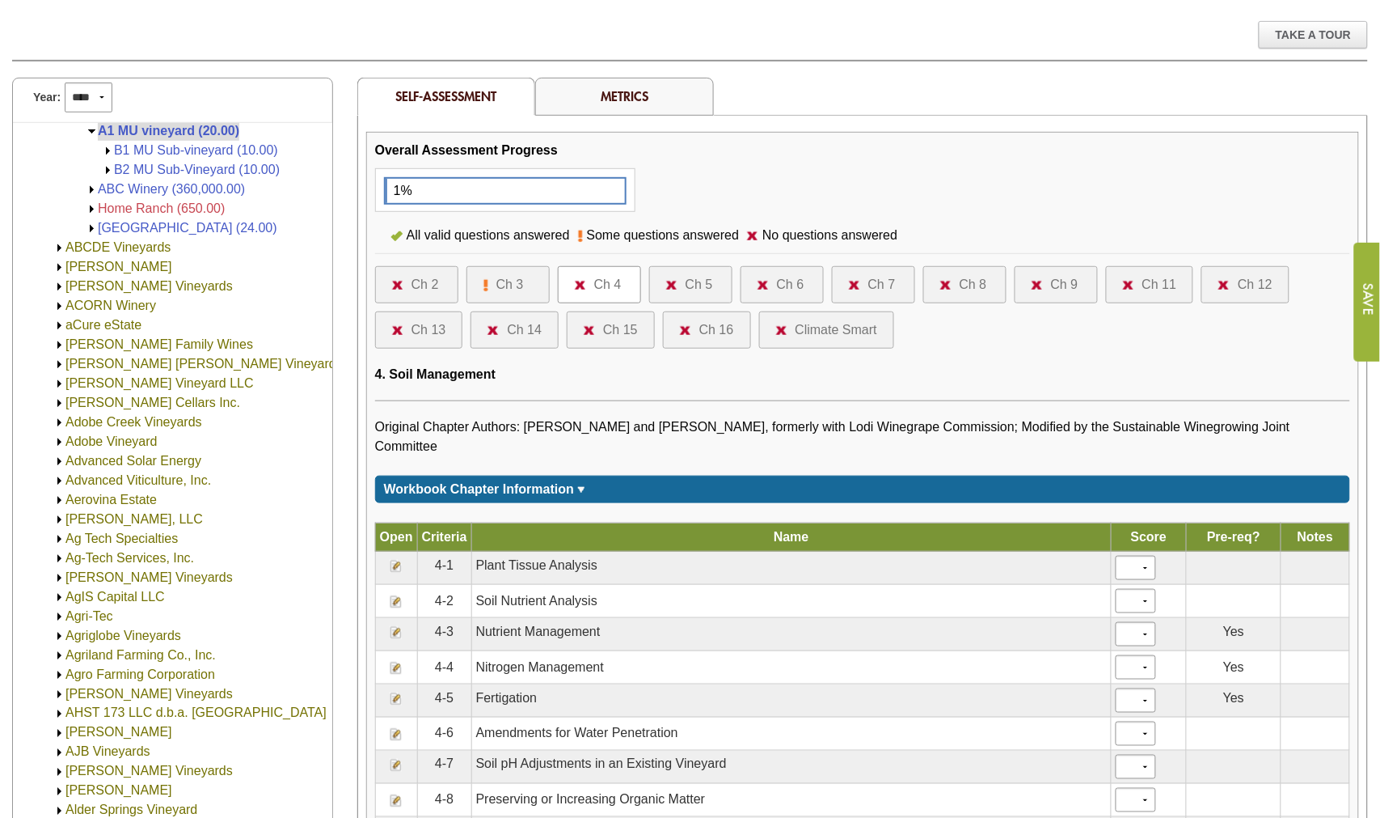
scroll to position [449, 0]
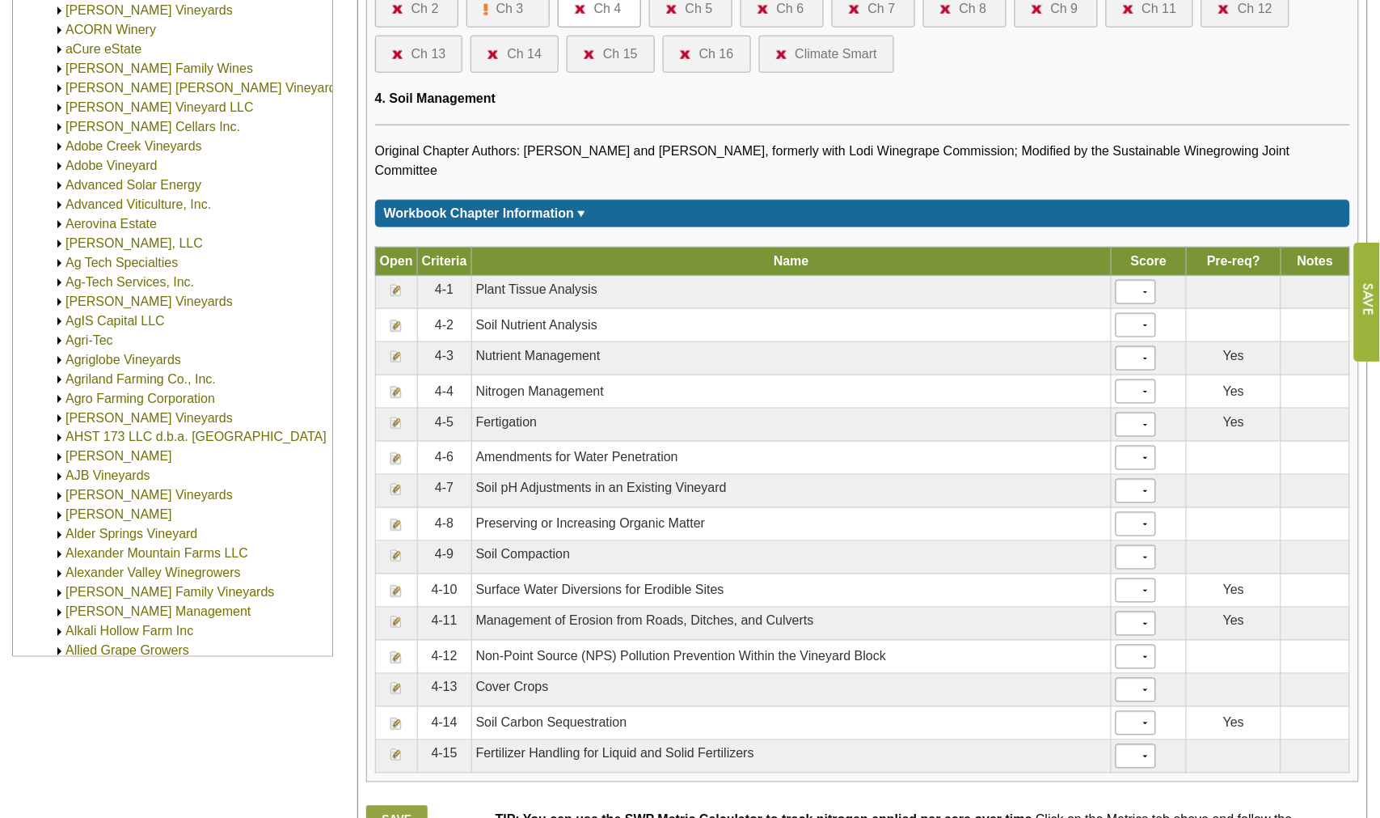
click at [400, 691] on img at bounding box center [396, 688] width 13 height 13
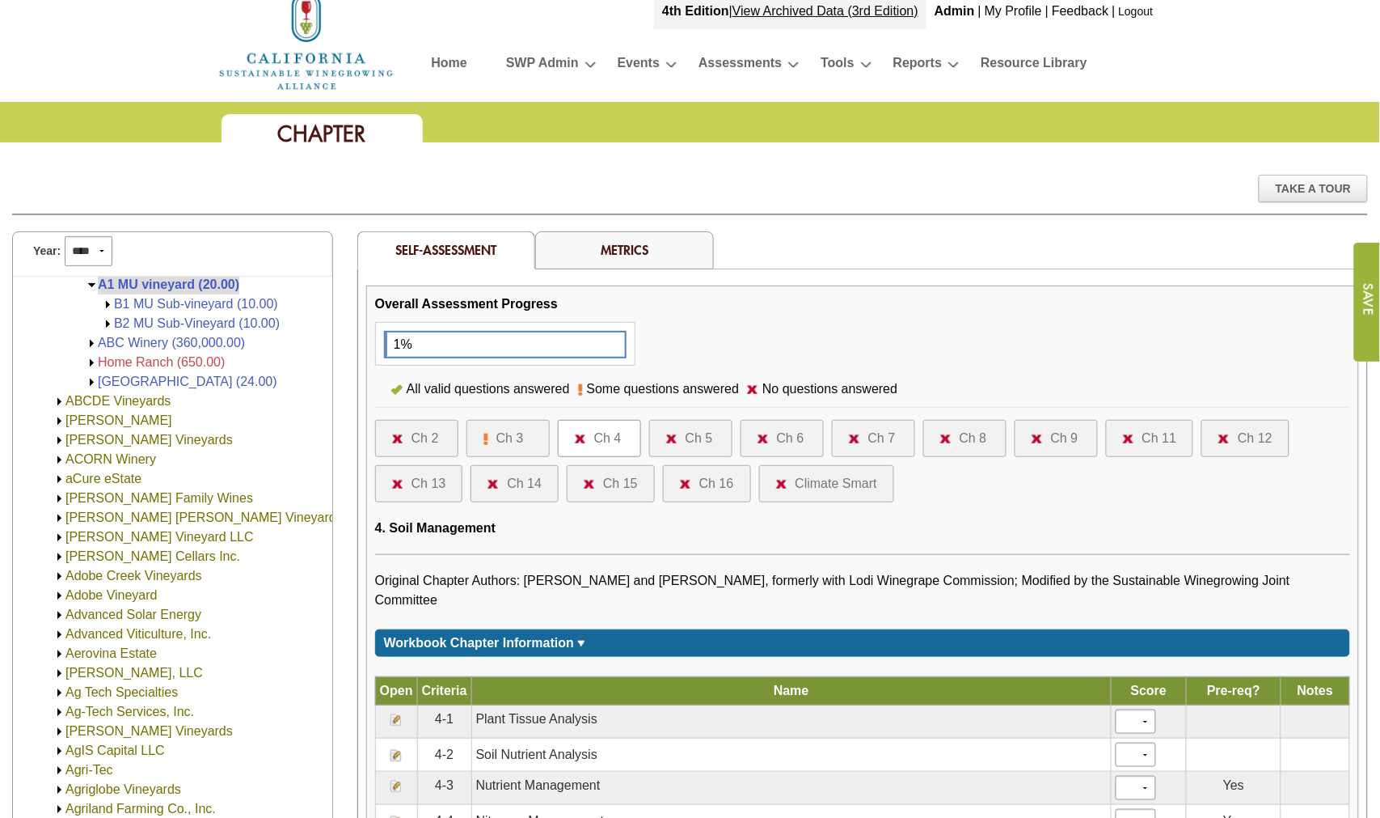
scroll to position [0, 0]
